Goal: Task Accomplishment & Management: Manage account settings

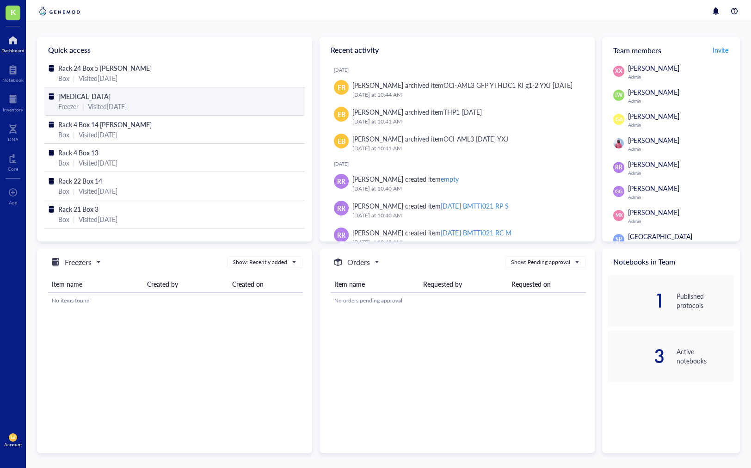
click at [84, 98] on span "[MEDICAL_DATA]" at bounding box center [84, 96] width 52 height 9
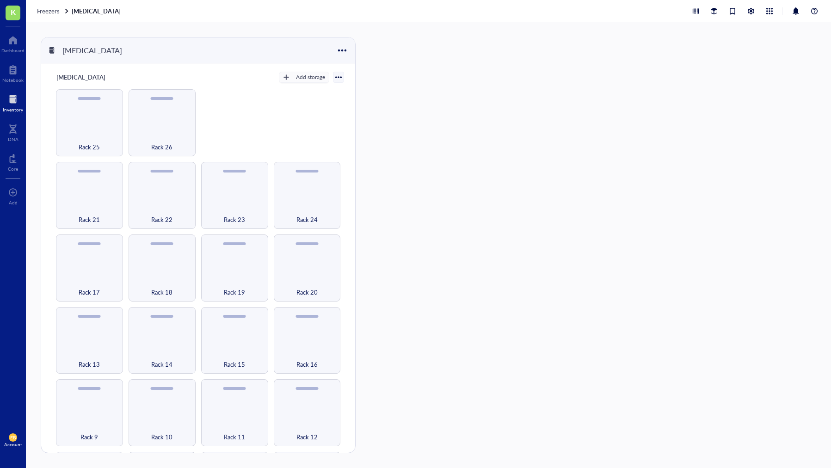
click at [90, 11] on link "[MEDICAL_DATA]" at bounding box center [97, 11] width 51 height 8
click at [54, 12] on span "Freezers" at bounding box center [48, 10] width 23 height 9
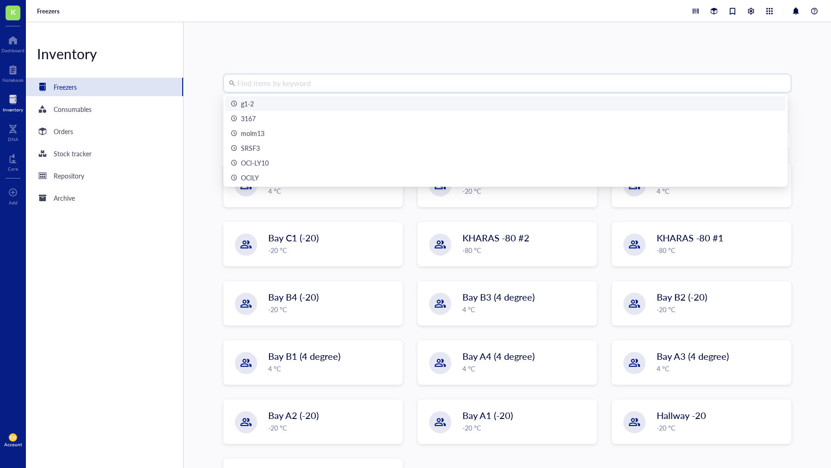
click at [331, 85] on input "search" at bounding box center [511, 83] width 548 height 18
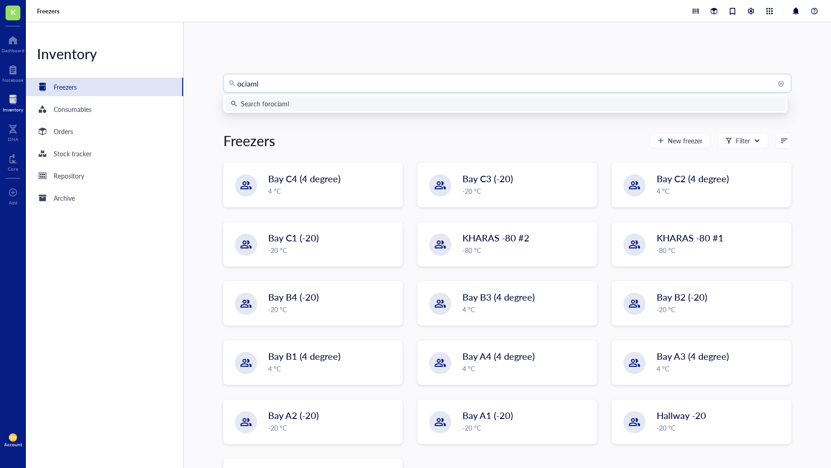
type input "ociaml3"
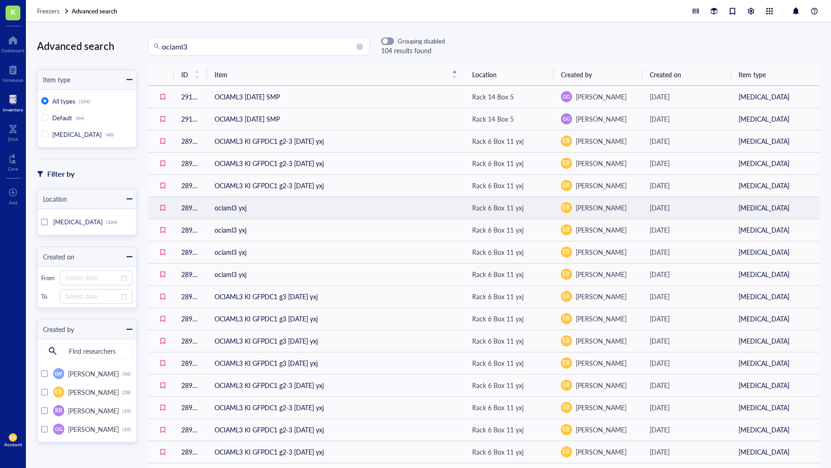
click at [224, 210] on td "ociaml3 yxj" at bounding box center [336, 208] width 258 height 22
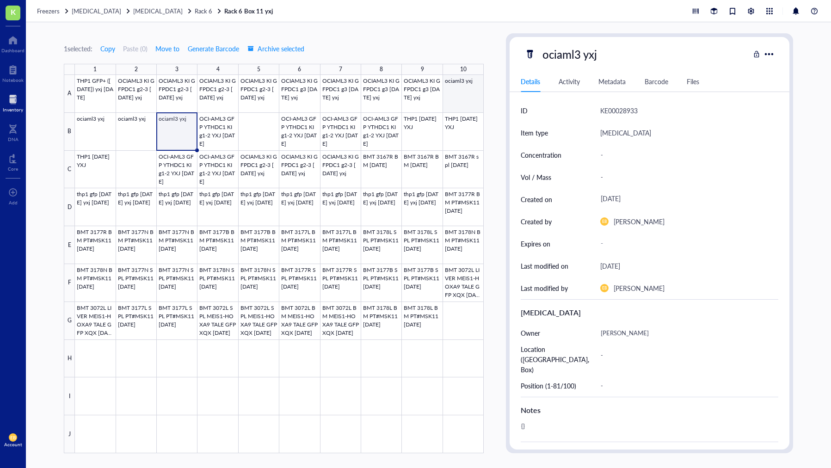
click at [458, 96] on div at bounding box center [279, 264] width 409 height 378
click at [296, 48] on span "Archive selected" at bounding box center [275, 48] width 57 height 7
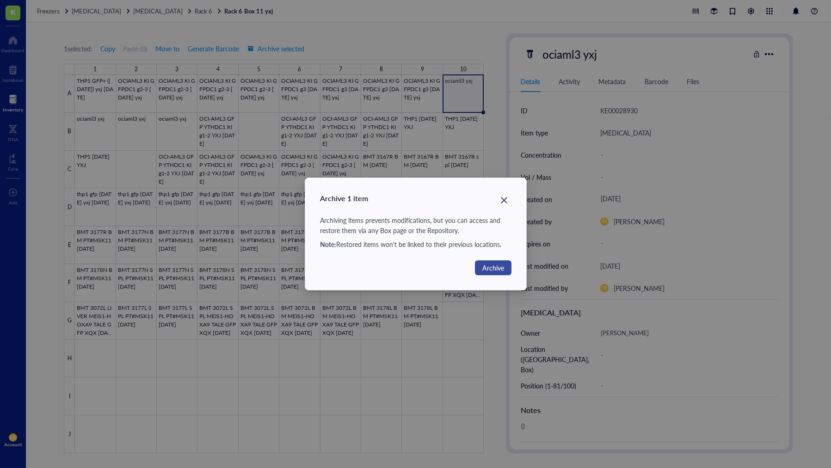
click at [501, 271] on span "Archive" at bounding box center [493, 268] width 22 height 10
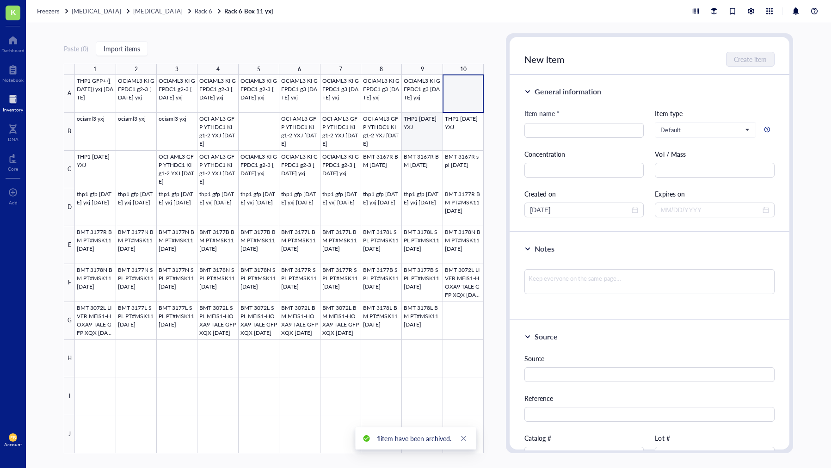
click at [425, 138] on div at bounding box center [279, 264] width 409 height 378
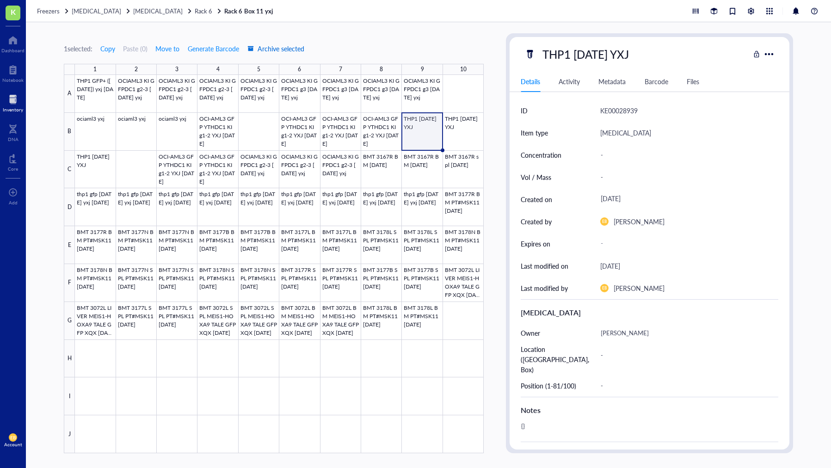
click at [280, 51] on span "Archive selected" at bounding box center [275, 48] width 57 height 7
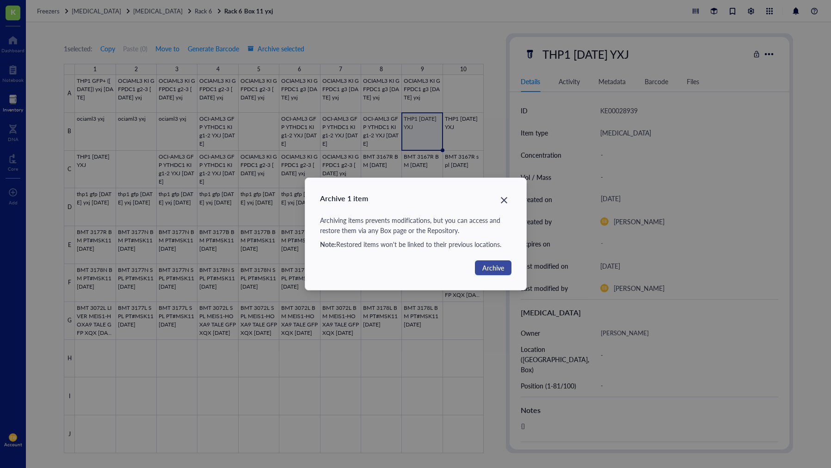
click at [499, 263] on span "Archive" at bounding box center [493, 268] width 22 height 10
